Goal: Find specific page/section: Find specific page/section

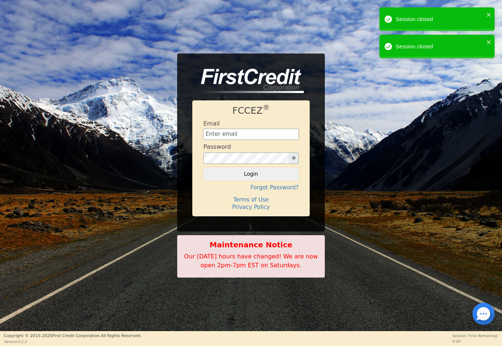
type input "[EMAIL_ADDRESS][DOMAIN_NAME]"
click at [251, 174] on button "Login" at bounding box center [250, 174] width 95 height 13
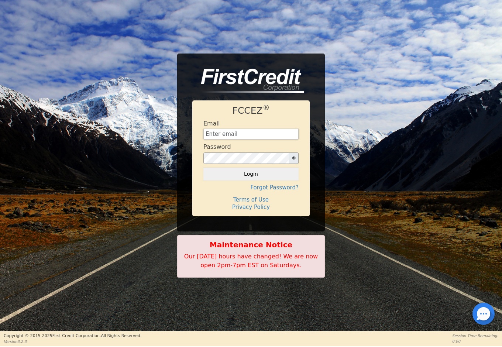
type input "[EMAIL_ADDRESS][DOMAIN_NAME]"
click at [275, 173] on button "Login" at bounding box center [250, 174] width 95 height 13
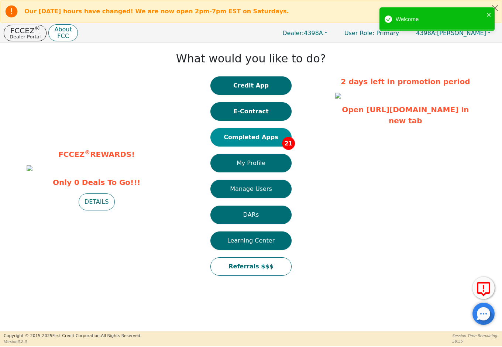
click at [271, 135] on button "Completed Apps 21" at bounding box center [250, 137] width 81 height 18
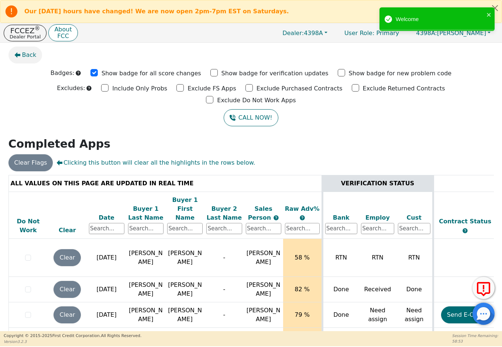
click at [19, 55] on icon "button" at bounding box center [17, 55] width 6 height 6
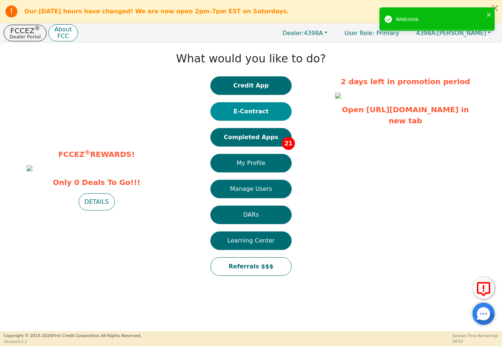
click at [264, 113] on button "E-Contract" at bounding box center [250, 111] width 81 height 18
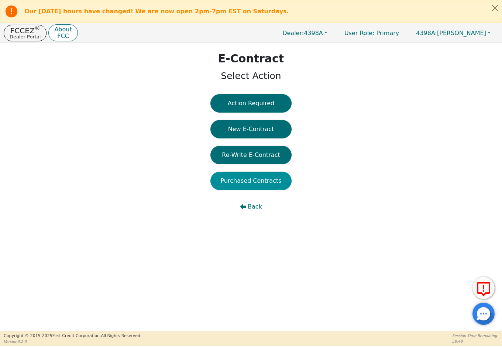
click at [255, 181] on button "Purchased Contracts" at bounding box center [250, 181] width 81 height 18
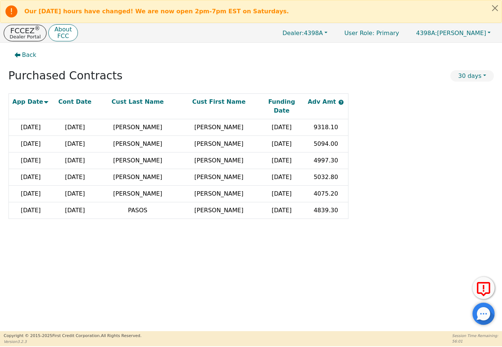
click at [291, 99] on div "Funding Date" at bounding box center [281, 106] width 41 height 18
